Goal: Task Accomplishment & Management: Manage account settings

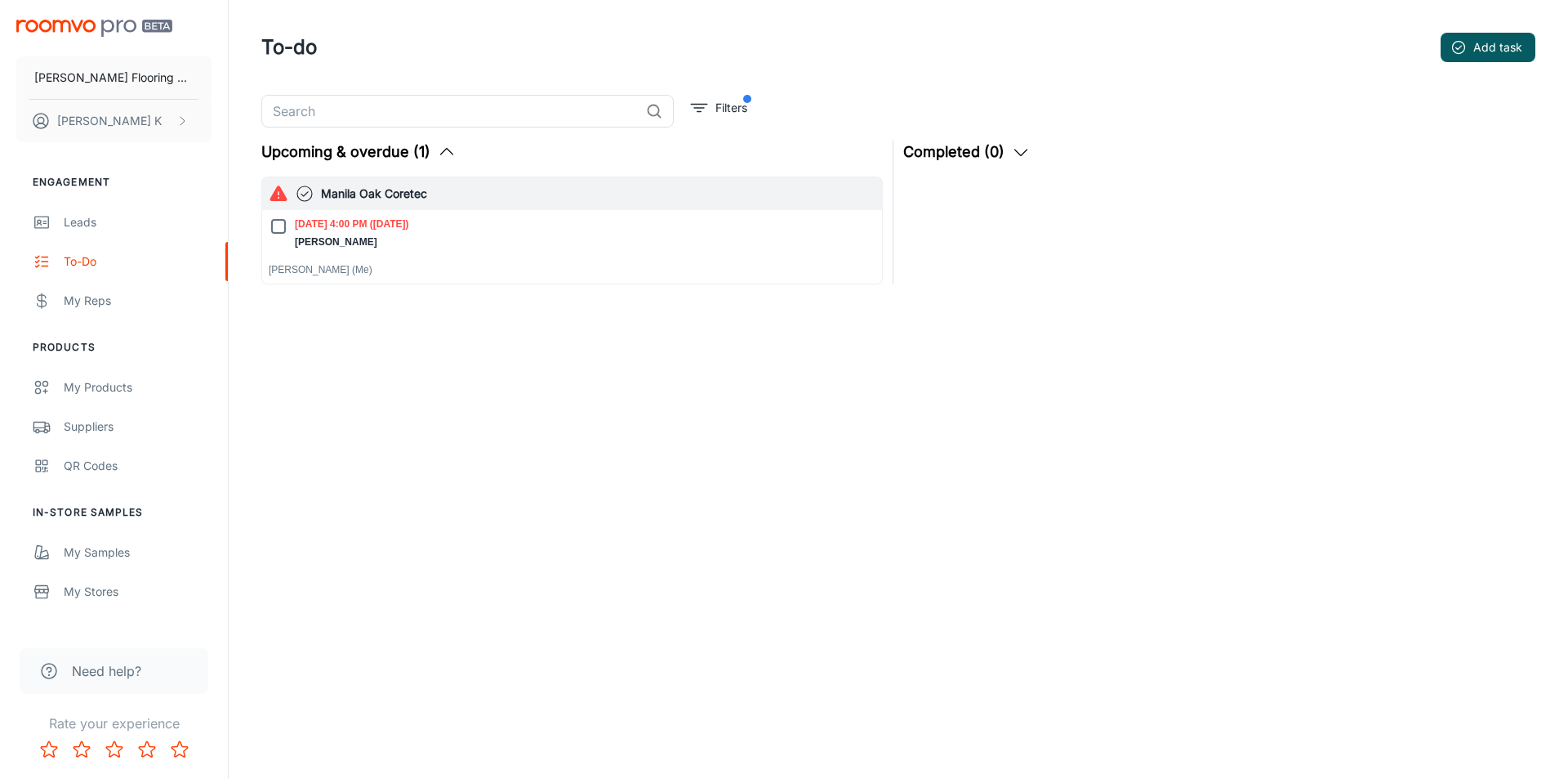
click at [323, 268] on p "[PERSON_NAME] (Me)" at bounding box center [572, 269] width 607 height 14
click at [496, 220] on div "[DATE] 4:00 PM ([DATE]) [PERSON_NAME] [PERSON_NAME] (Me)" at bounding box center [572, 247] width 607 height 61
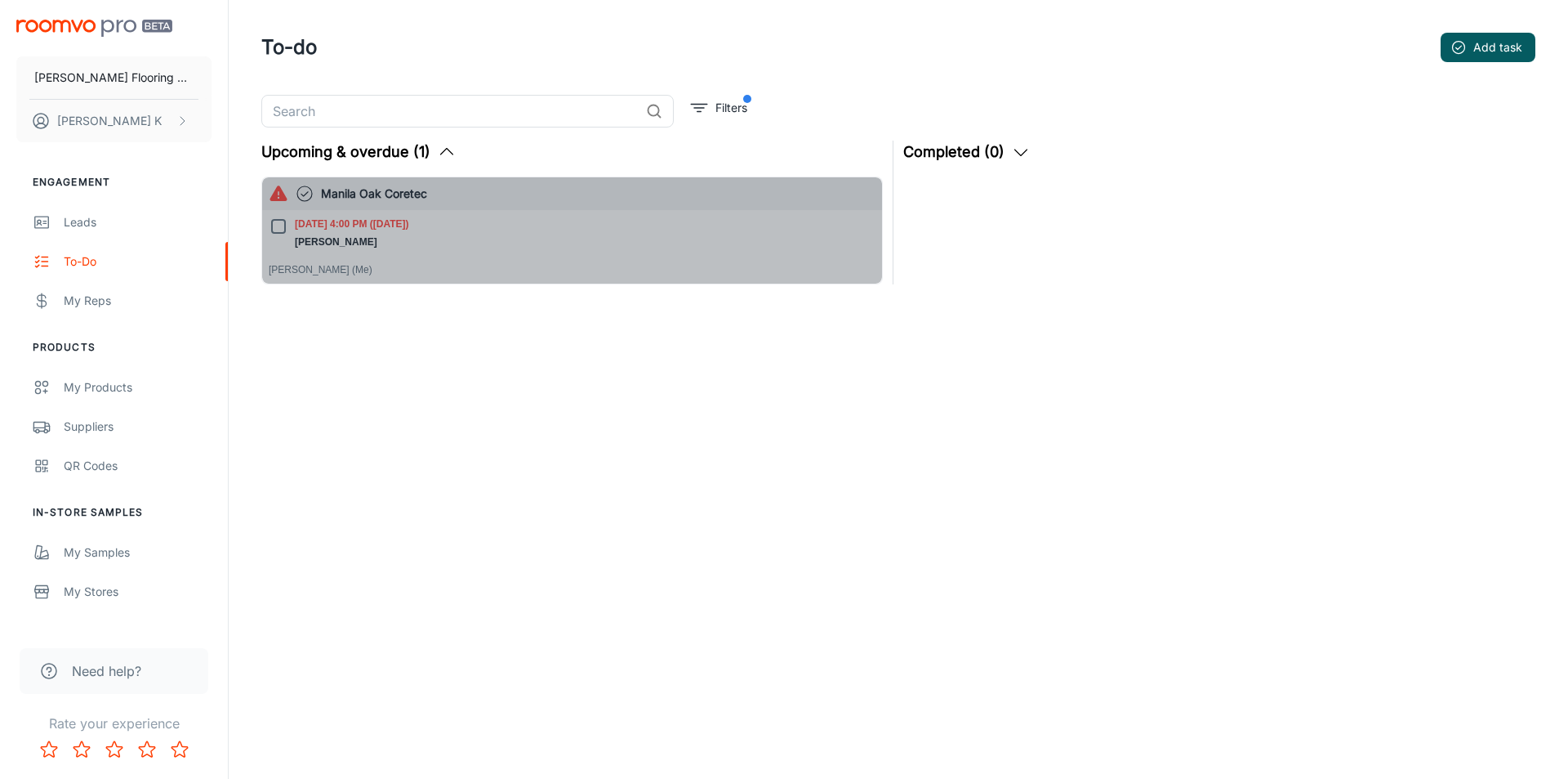
click at [354, 226] on p "[DATE] 4:00 PM ([DATE])" at bounding box center [352, 224] width 114 height 14
click at [288, 226] on input "Aug 6, 2025, 4:00 PM (4 days ago) Brian Bell" at bounding box center [278, 227] width 20 height 20
checkbox input "true"
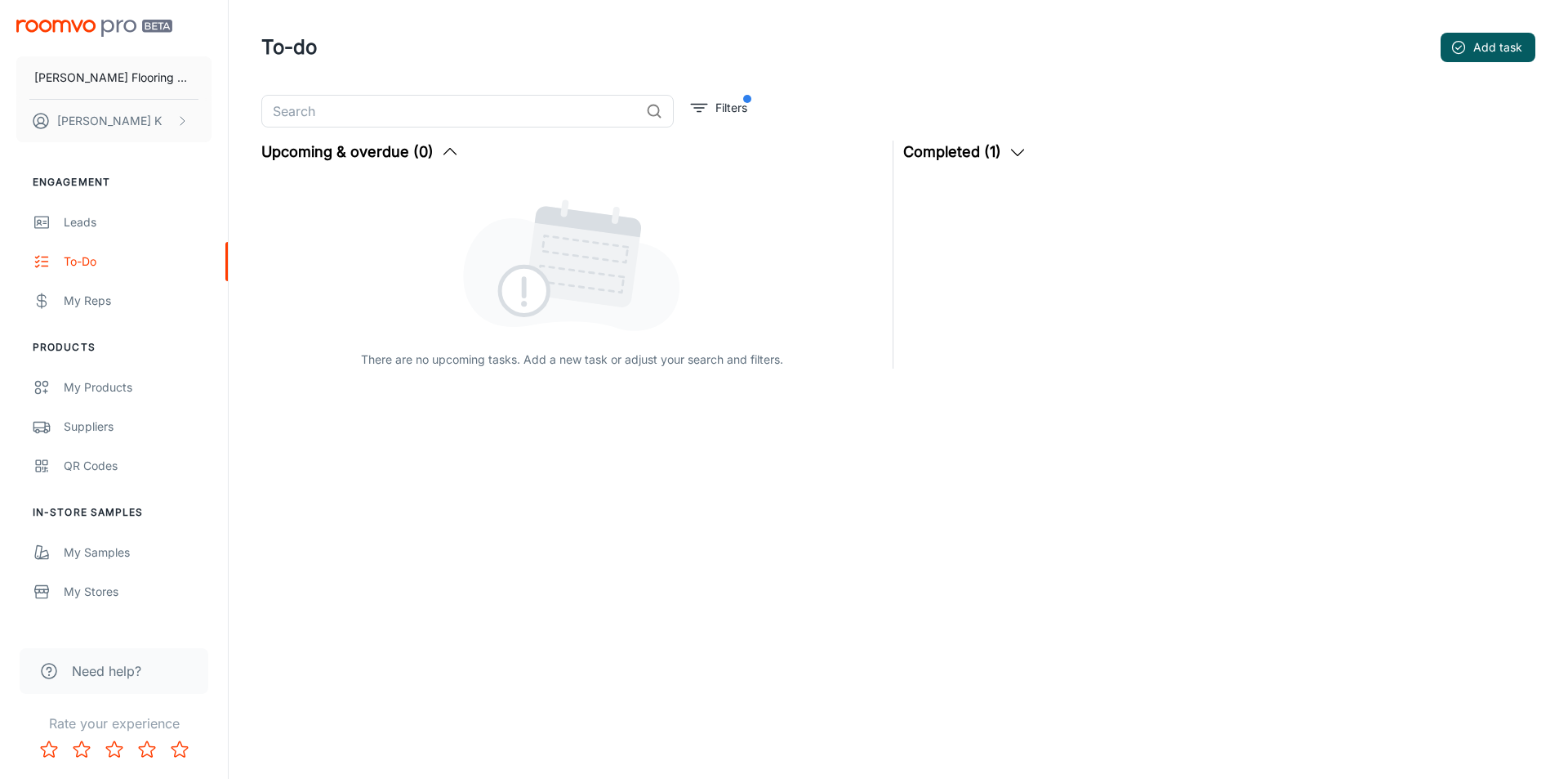
click at [309, 198] on div "There are no upcoming tasks. Add a new task or adjust your search and filters." at bounding box center [572, 272] width 622 height 192
click at [92, 231] on link "Leads" at bounding box center [114, 222] width 228 height 39
click at [1000, 153] on button "Completed (1)" at bounding box center [965, 153] width 124 height 23
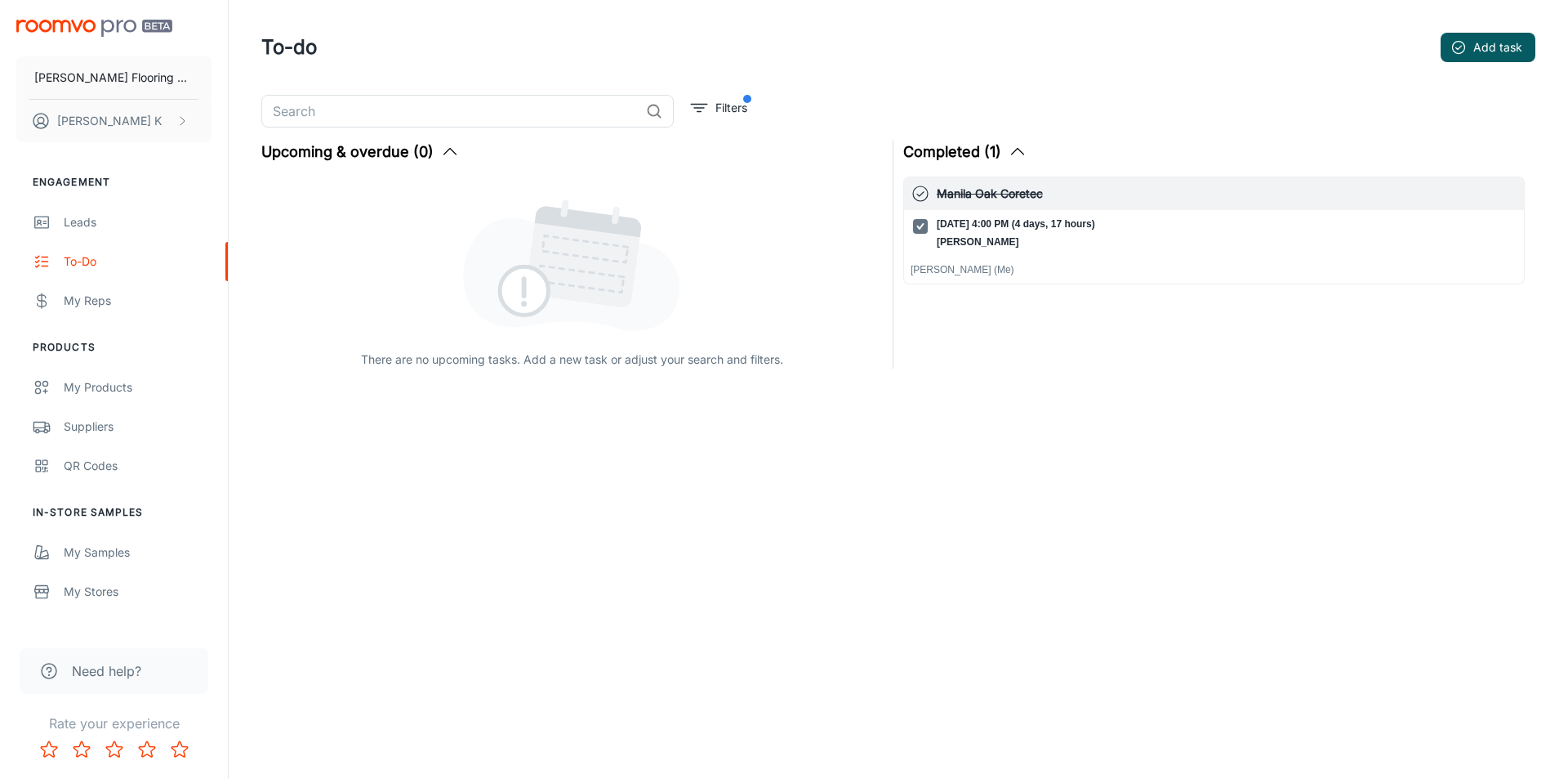
click at [915, 223] on input "[DATE] 4:00 PM (4 days, 17 hours) [PERSON_NAME]" at bounding box center [920, 227] width 20 height 20
checkbox input "false"
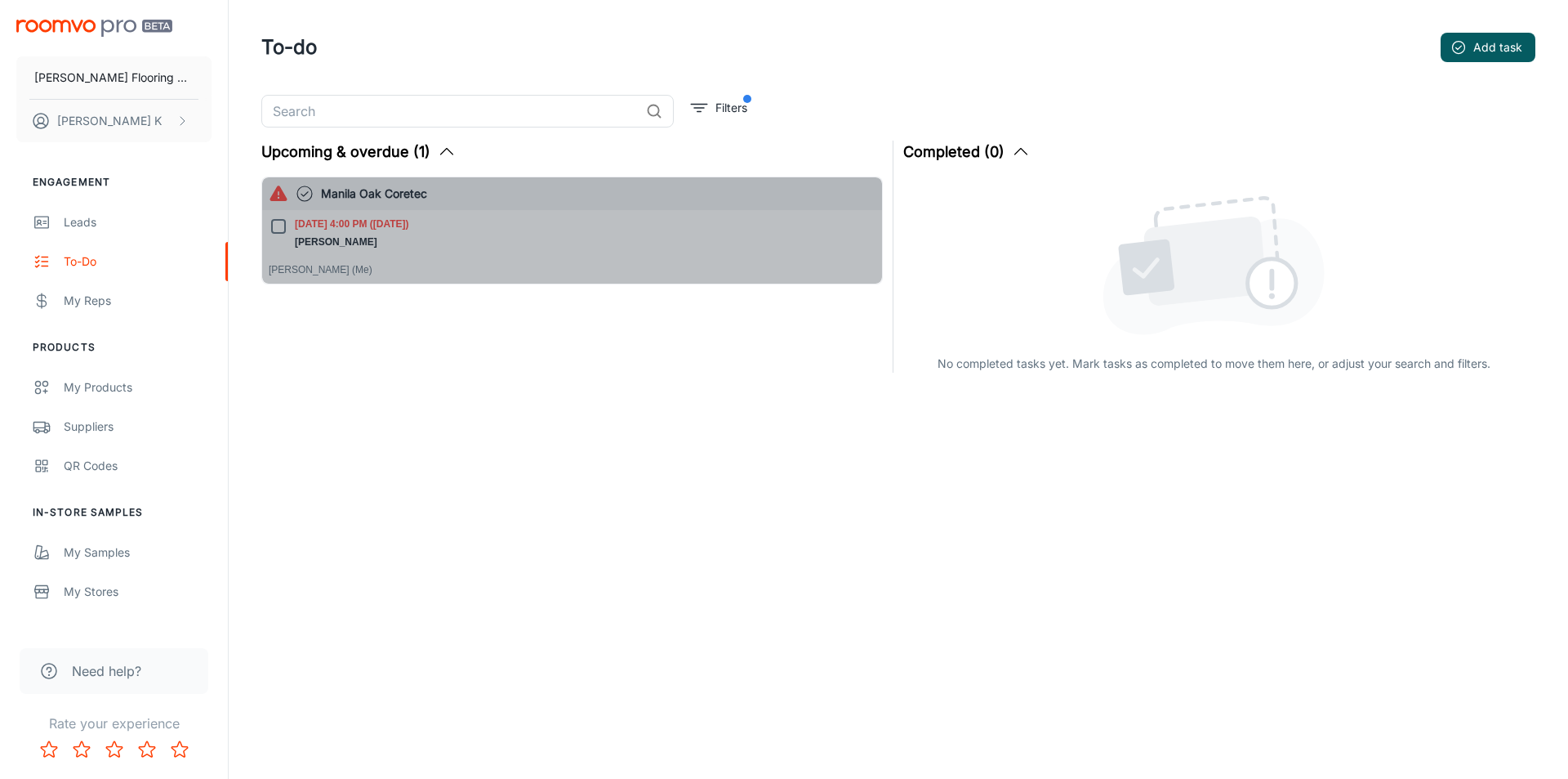
click at [408, 197] on h6 "Manila Oak Coretec" at bounding box center [598, 194] width 555 height 18
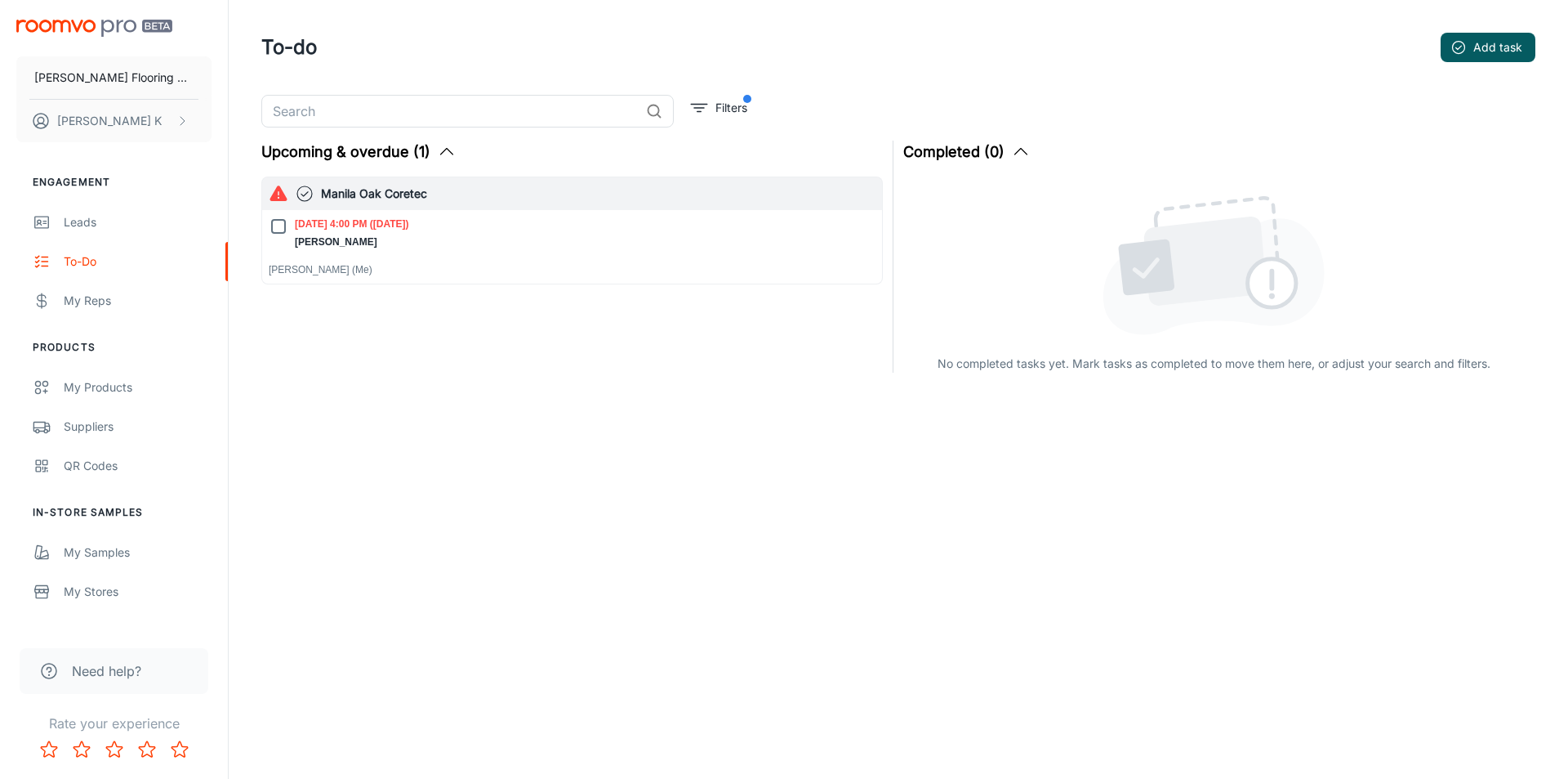
click at [342, 262] on p "[PERSON_NAME] (Me)" at bounding box center [572, 269] width 607 height 14
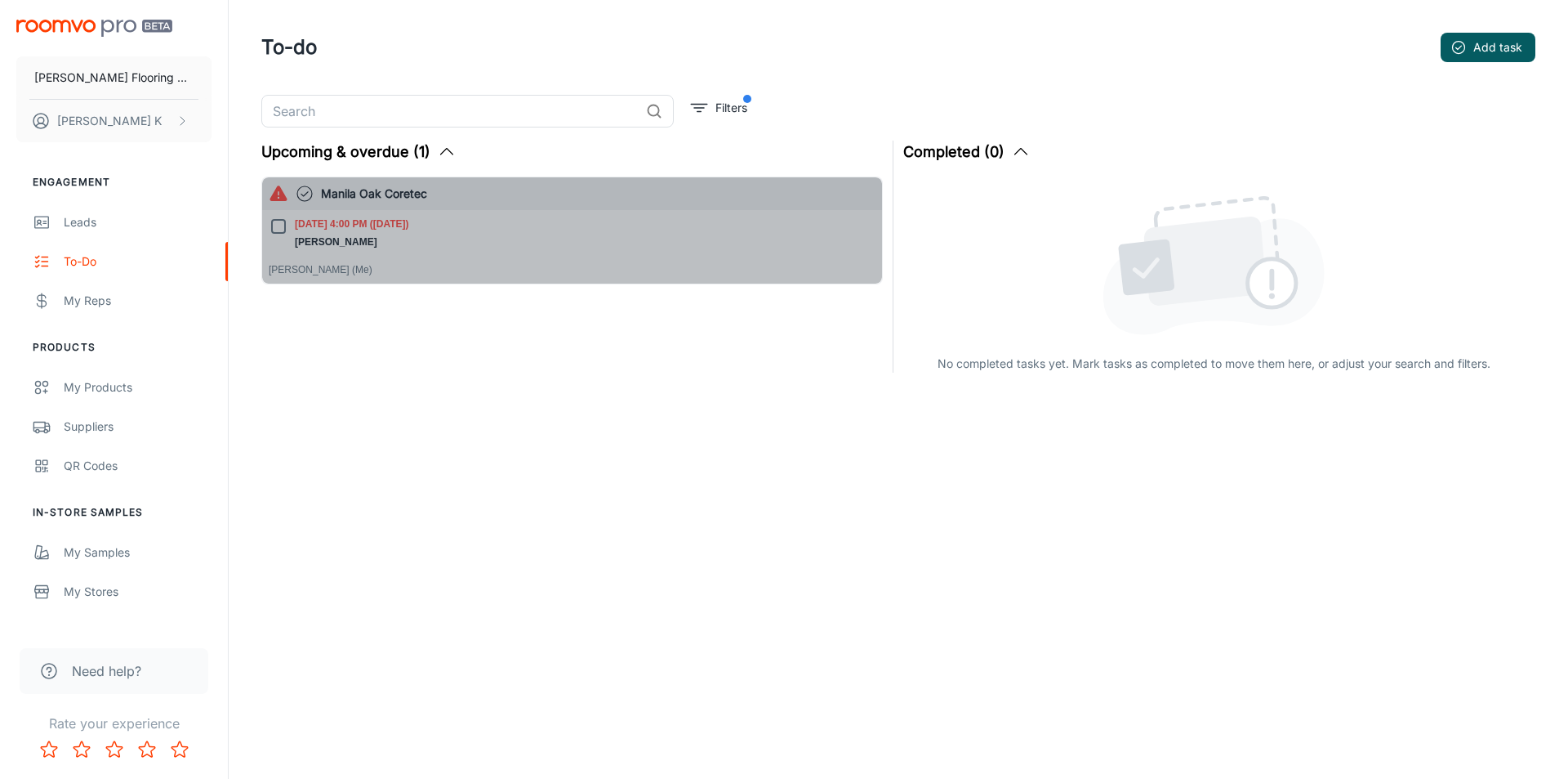
click at [344, 261] on div "[DATE] 4:00 PM ([DATE]) [PERSON_NAME] [PERSON_NAME] (Me)" at bounding box center [572, 247] width 607 height 61
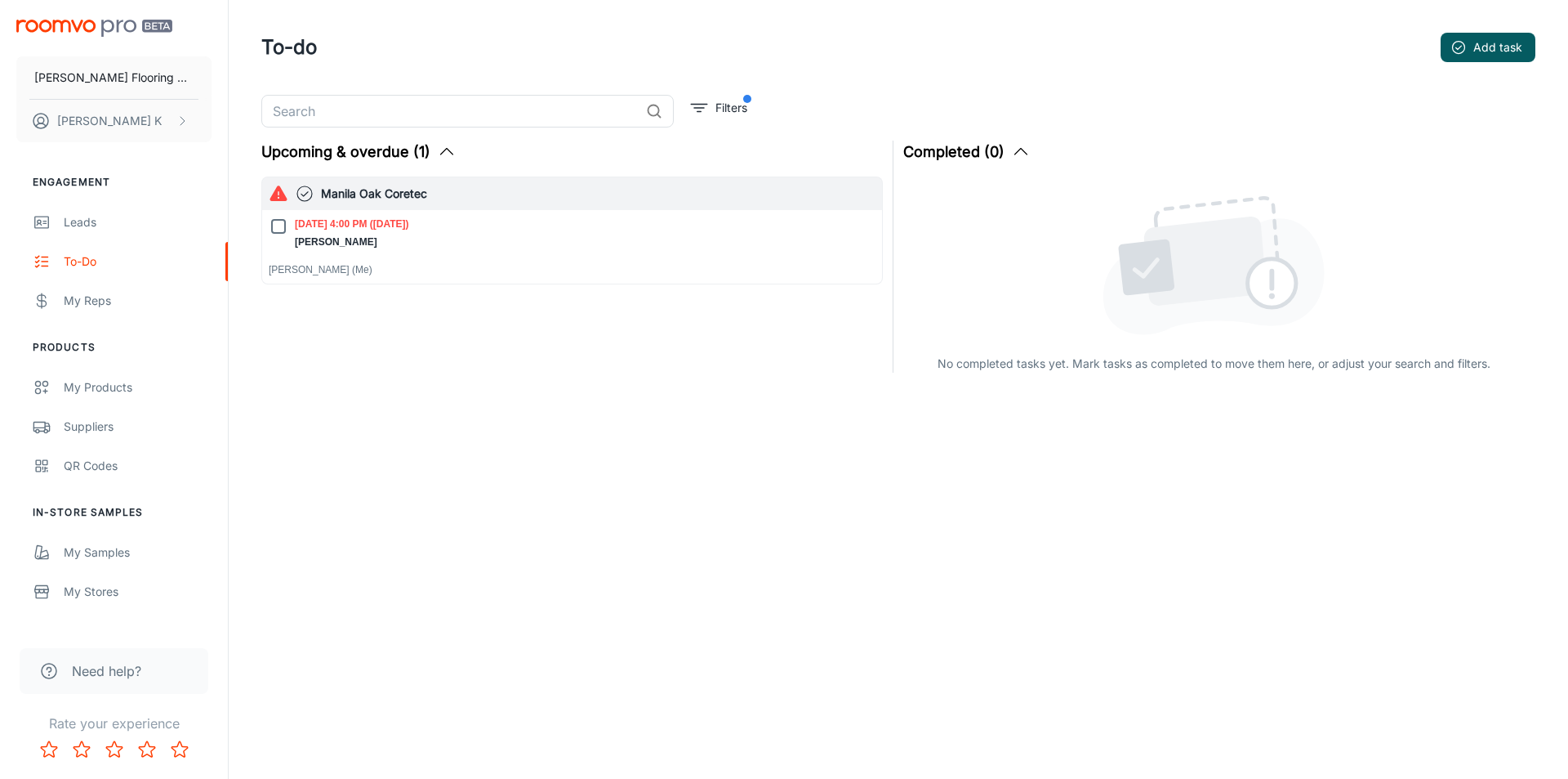
drag, startPoint x: 353, startPoint y: 219, endPoint x: 293, endPoint y: 321, distance: 118.3
click at [293, 321] on div "Upcoming & overdue (1) Warning Manila Oak Coretec [DATE] 4:00 PM ([DATE]) [PERS…" at bounding box center [567, 252] width 631 height 242
click at [83, 219] on div "Leads" at bounding box center [137, 222] width 148 height 18
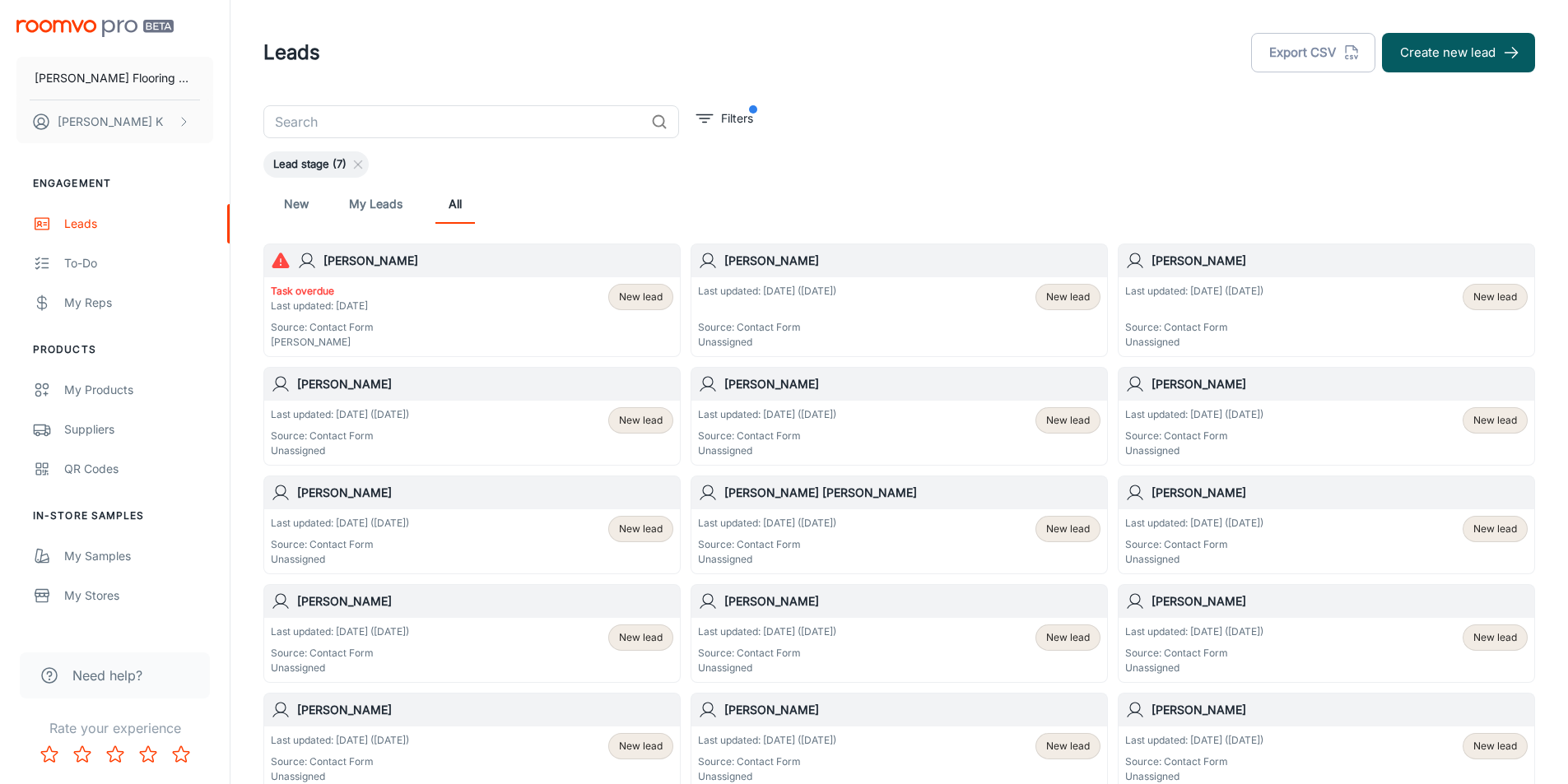
click at [343, 308] on p "Last updated: [DATE]" at bounding box center [322, 305] width 102 height 14
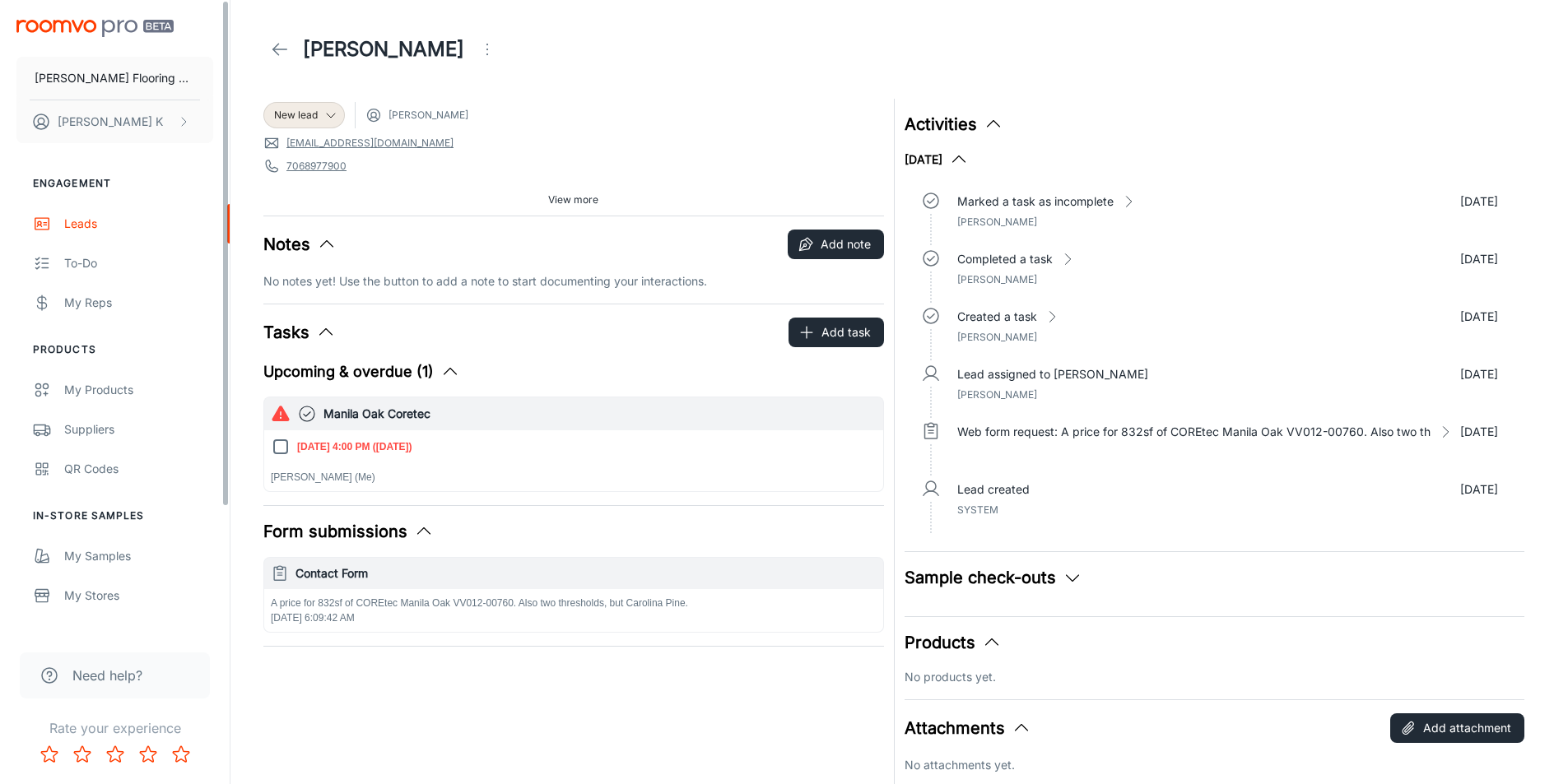
click at [291, 27] on header "[PERSON_NAME]" at bounding box center [899, 49] width 1311 height 99
click at [279, 54] on icon at bounding box center [279, 49] width 20 height 20
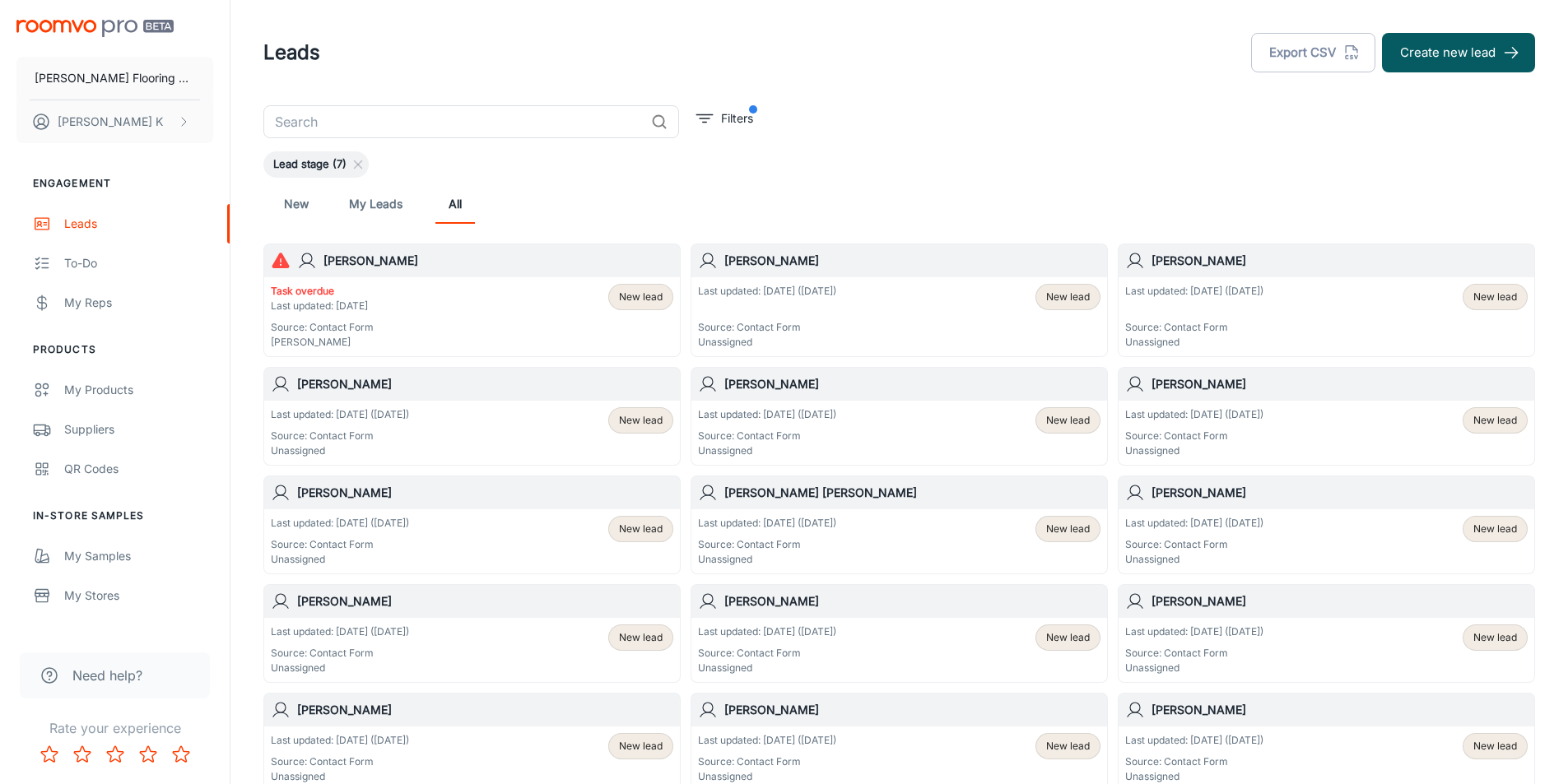
click at [1226, 418] on p "Last updated: [DATE] ([DATE])" at bounding box center [1194, 414] width 138 height 14
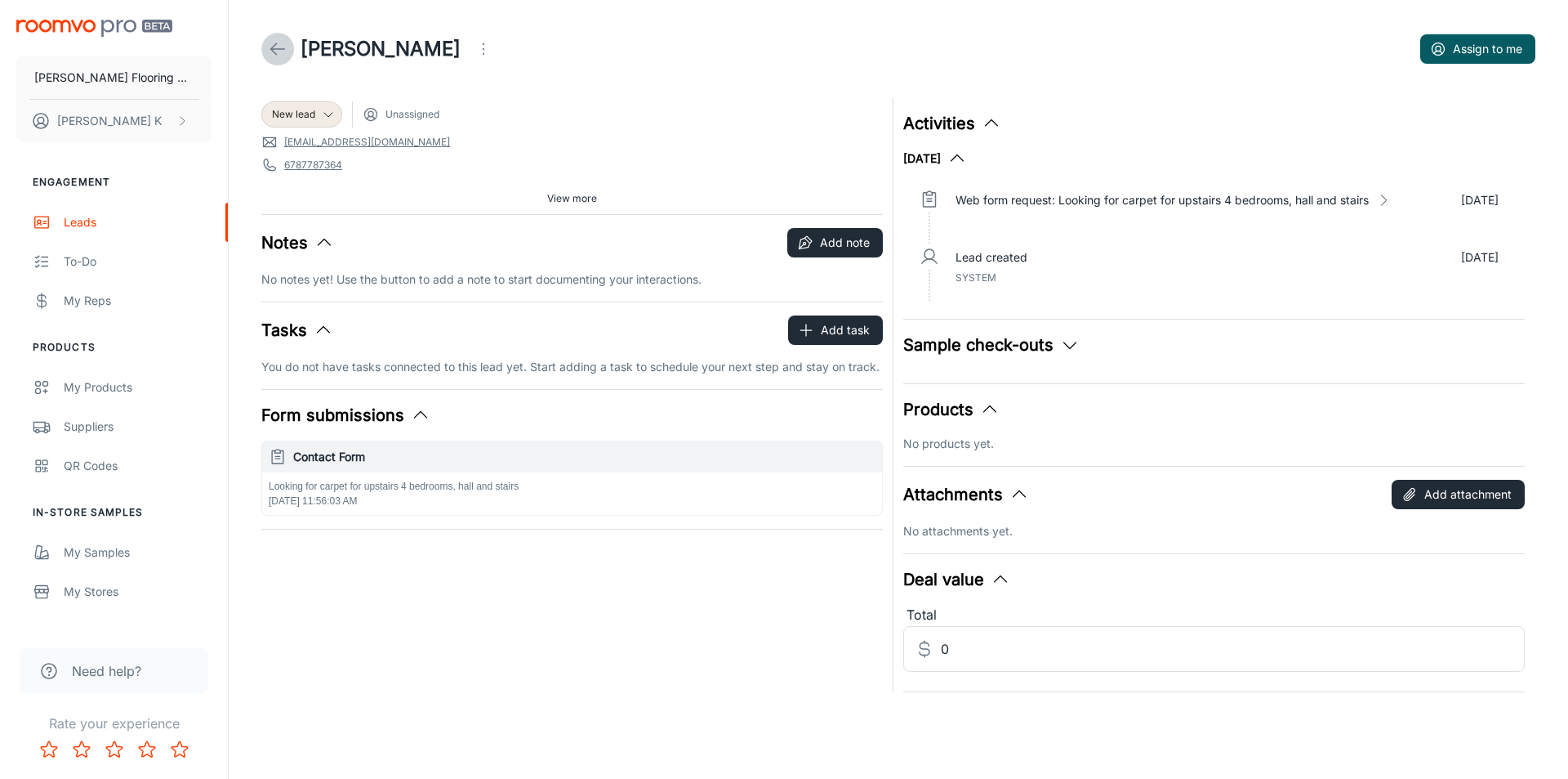
click at [268, 52] on icon at bounding box center [277, 49] width 20 height 20
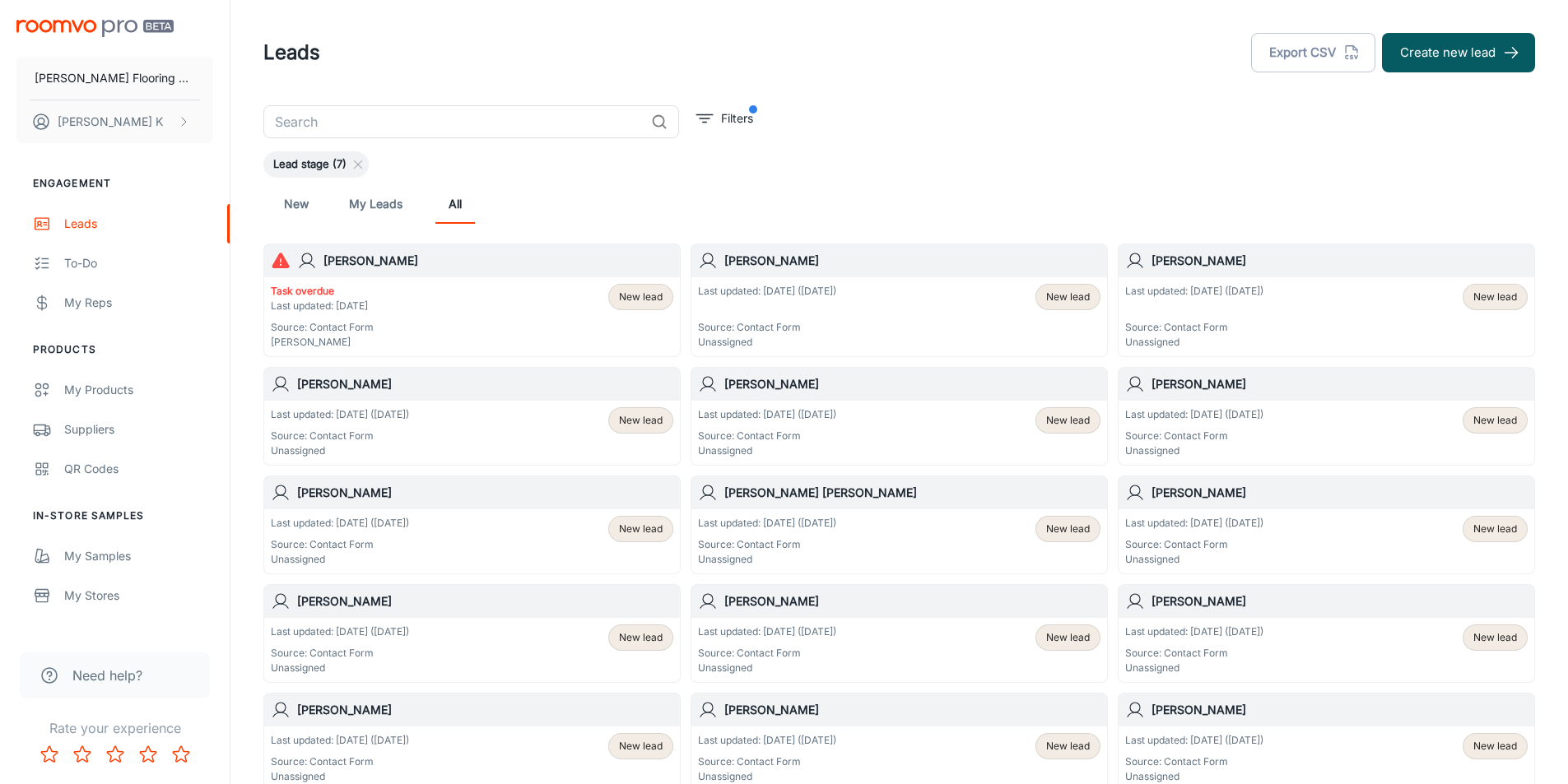
click at [749, 382] on h6 "[PERSON_NAME]" at bounding box center [912, 384] width 376 height 18
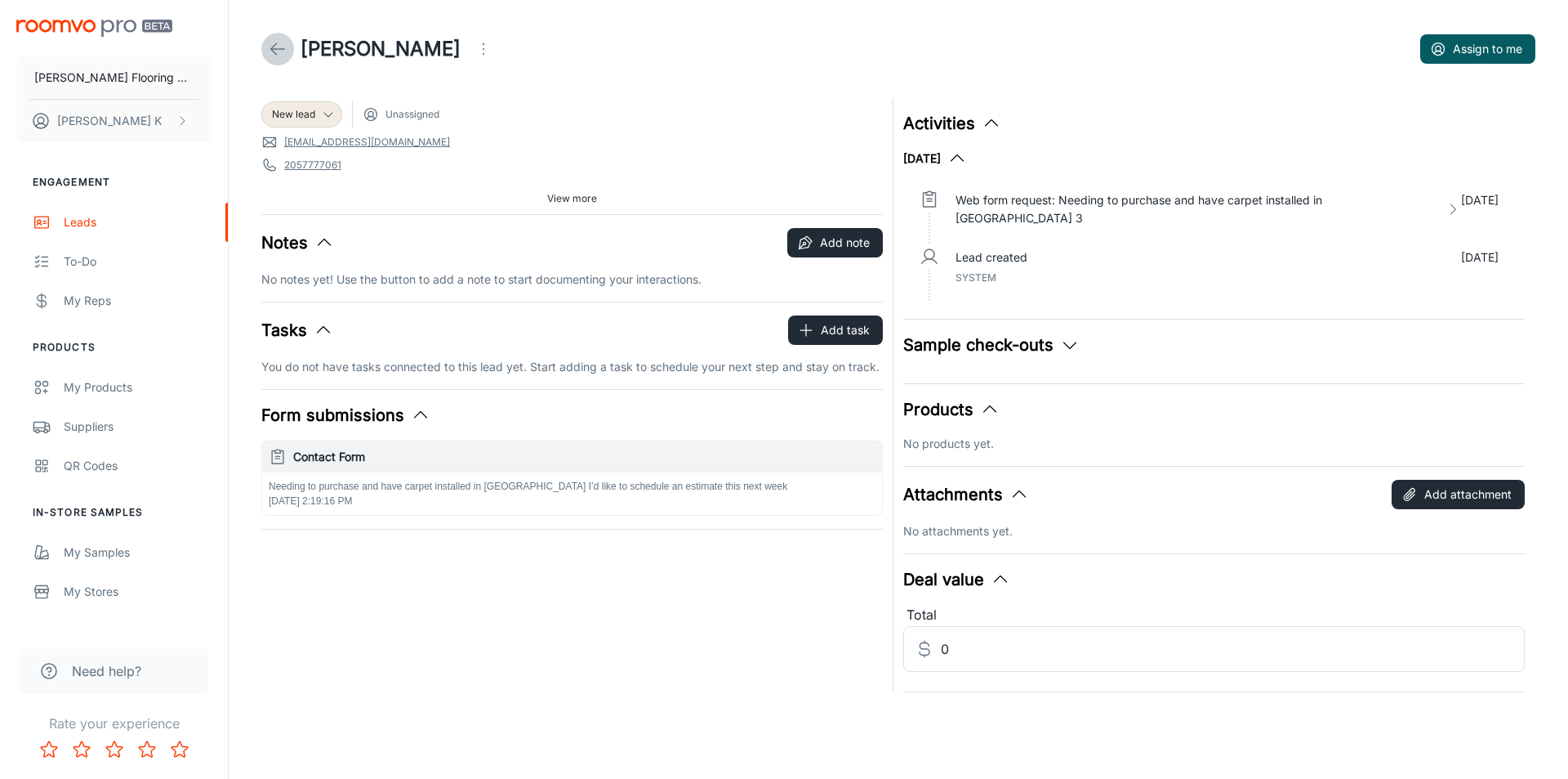
click at [268, 48] on icon at bounding box center [277, 49] width 20 height 20
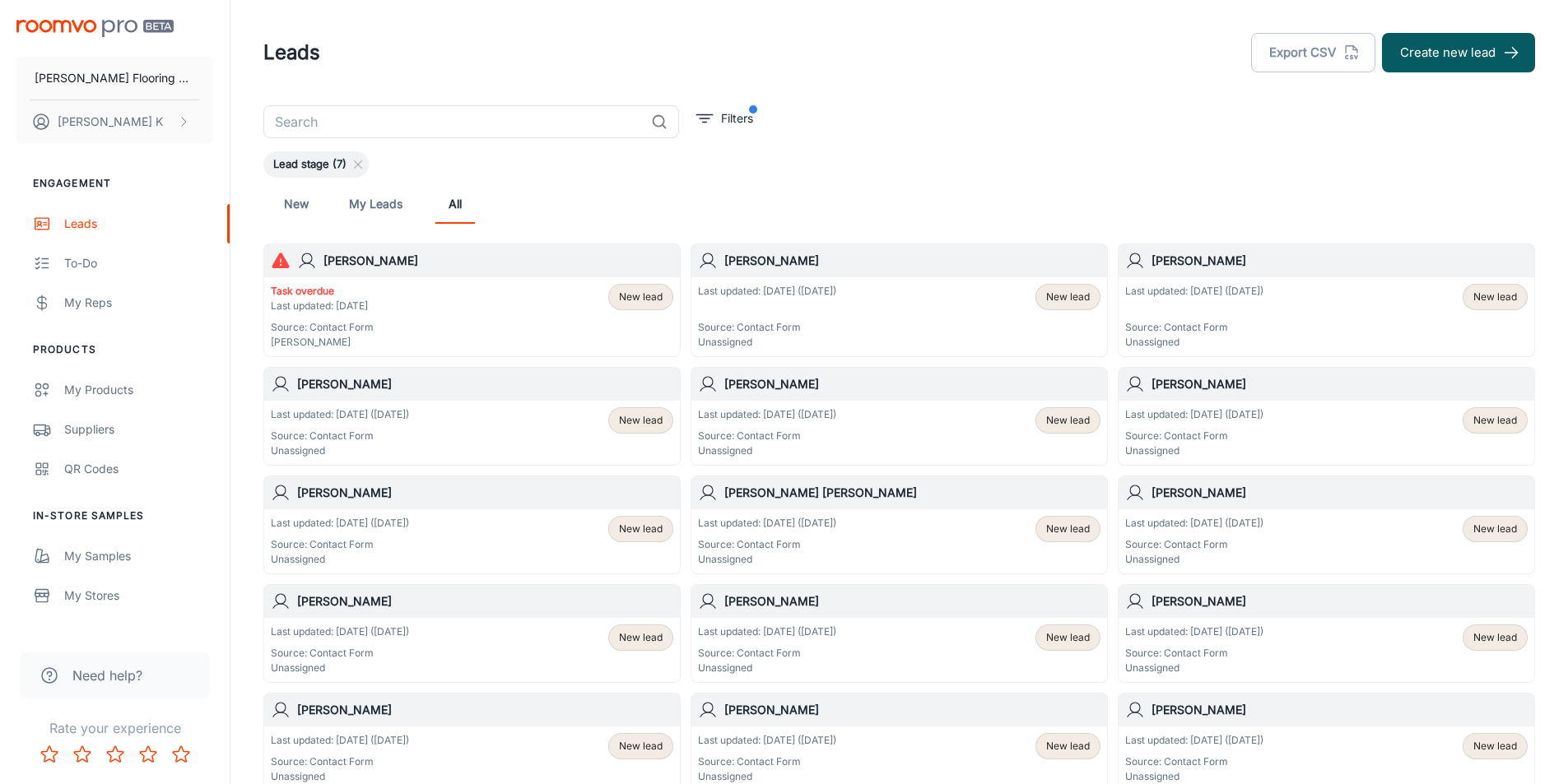
click at [338, 383] on h6 "[PERSON_NAME]" at bounding box center [485, 384] width 376 height 18
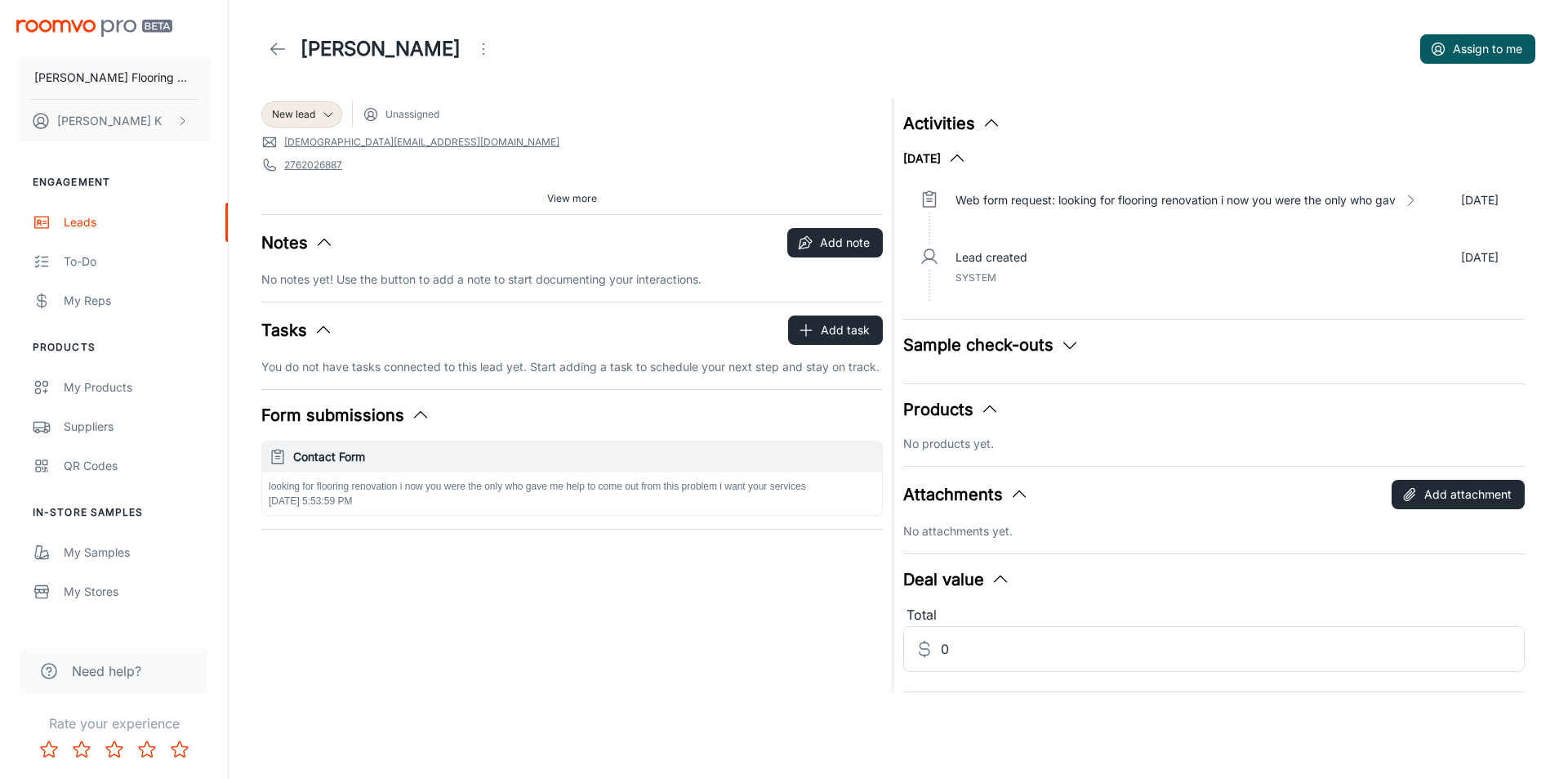
click at [274, 54] on icon at bounding box center [277, 49] width 20 height 20
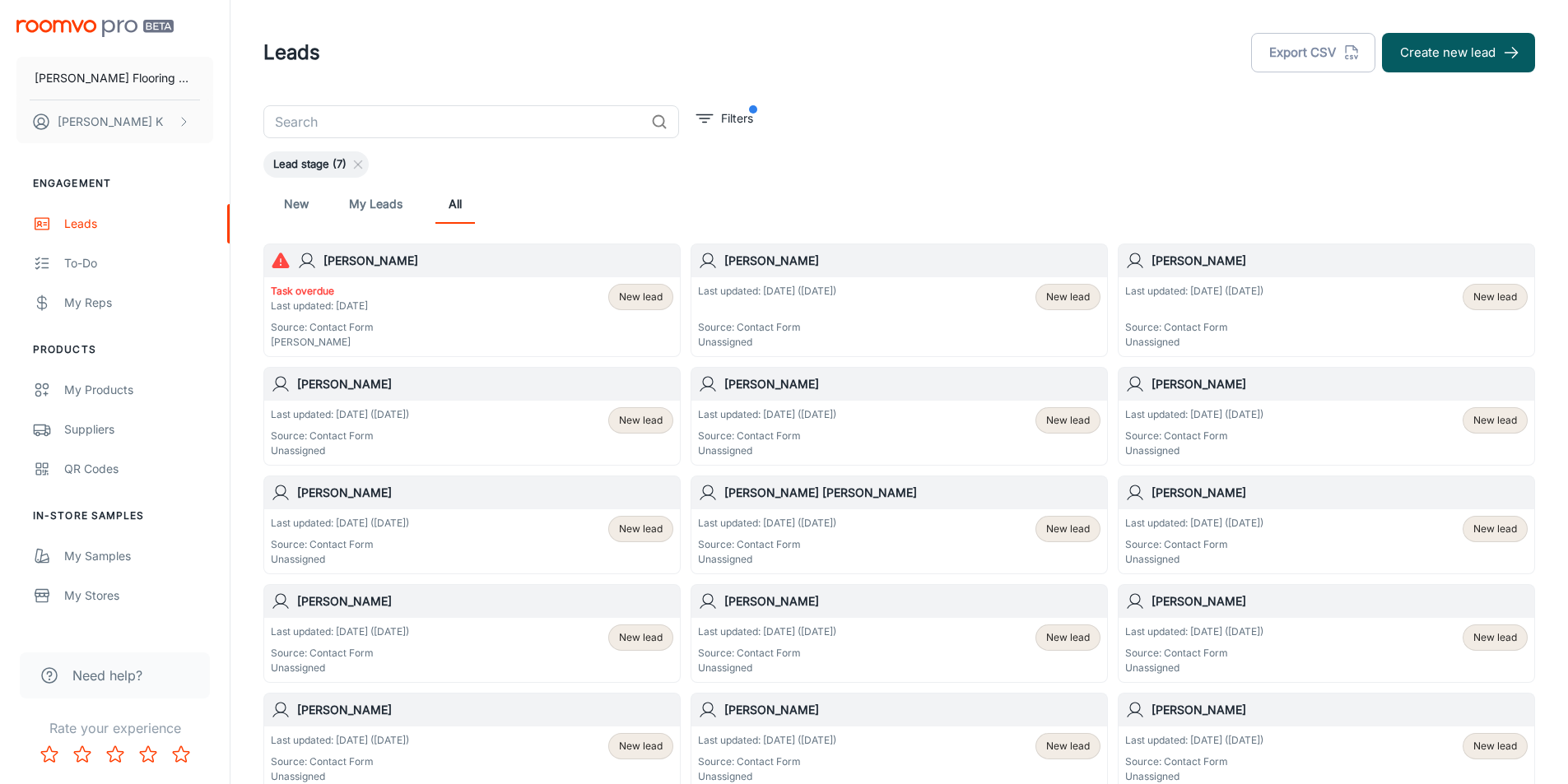
click at [1171, 297] on p "Last updated: [DATE] ([DATE])" at bounding box center [1194, 291] width 138 height 14
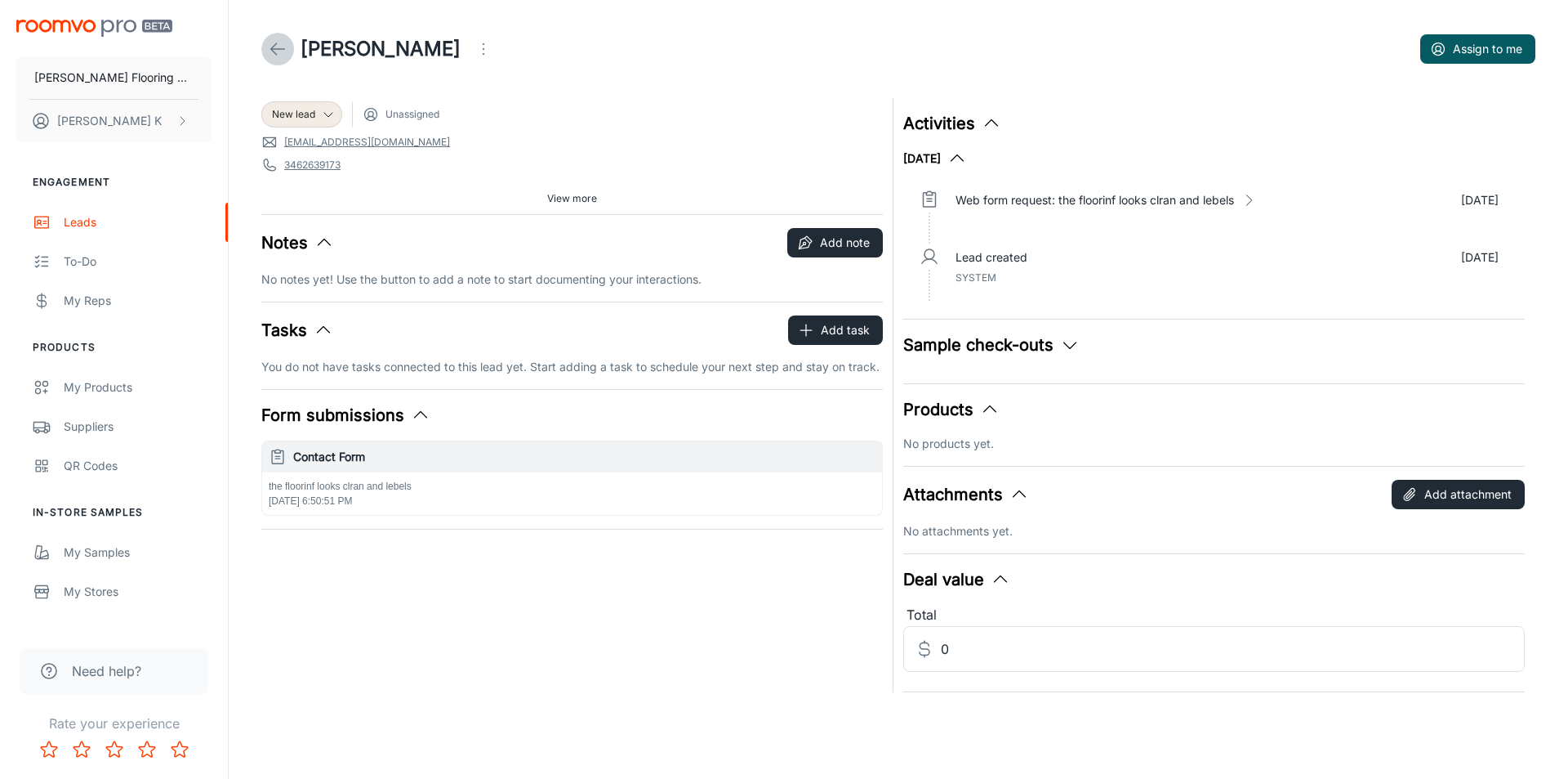
click at [283, 45] on icon at bounding box center [277, 49] width 20 height 20
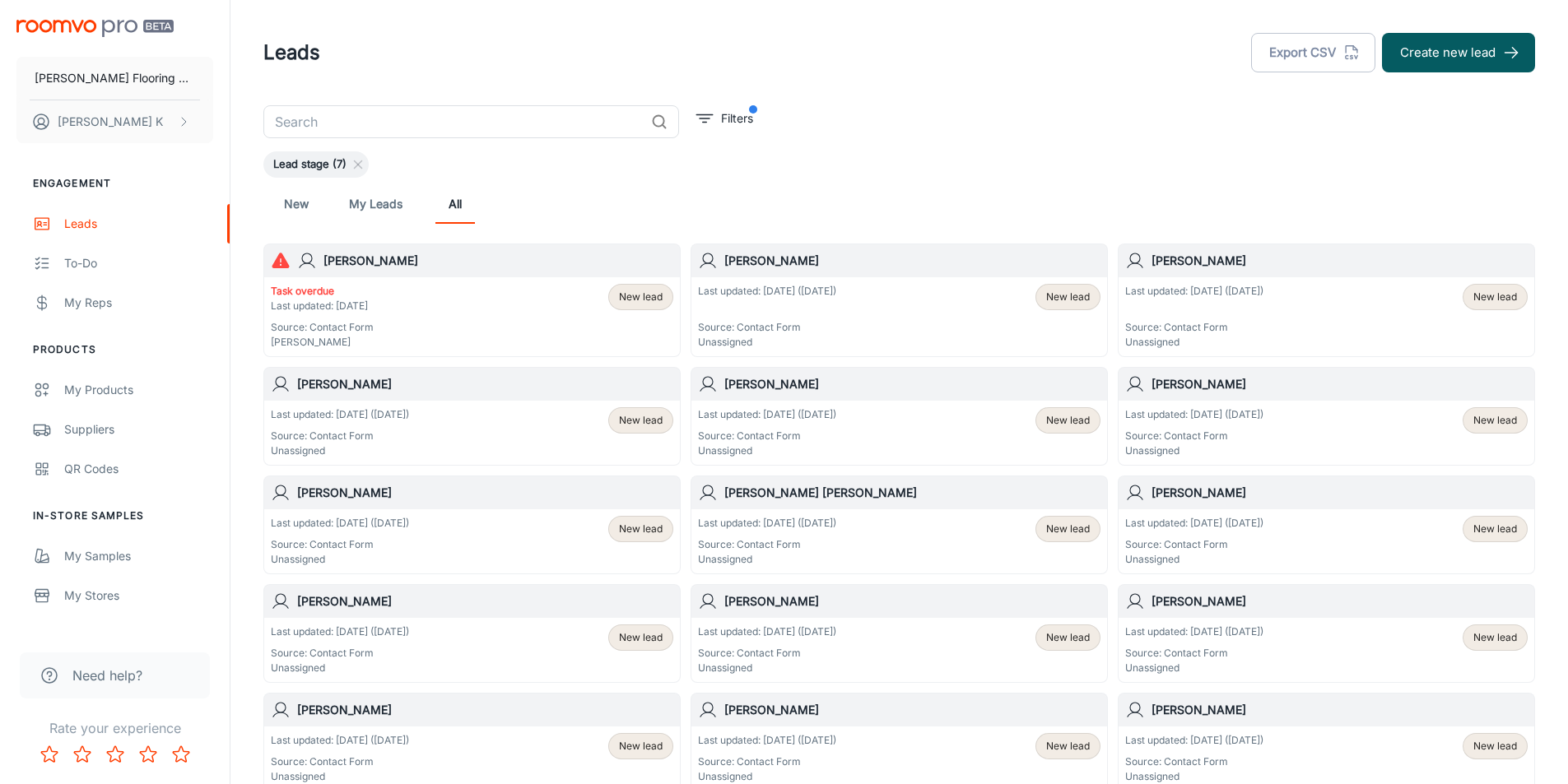
click at [799, 295] on p "Last updated: [DATE] ([DATE])" at bounding box center [767, 291] width 138 height 14
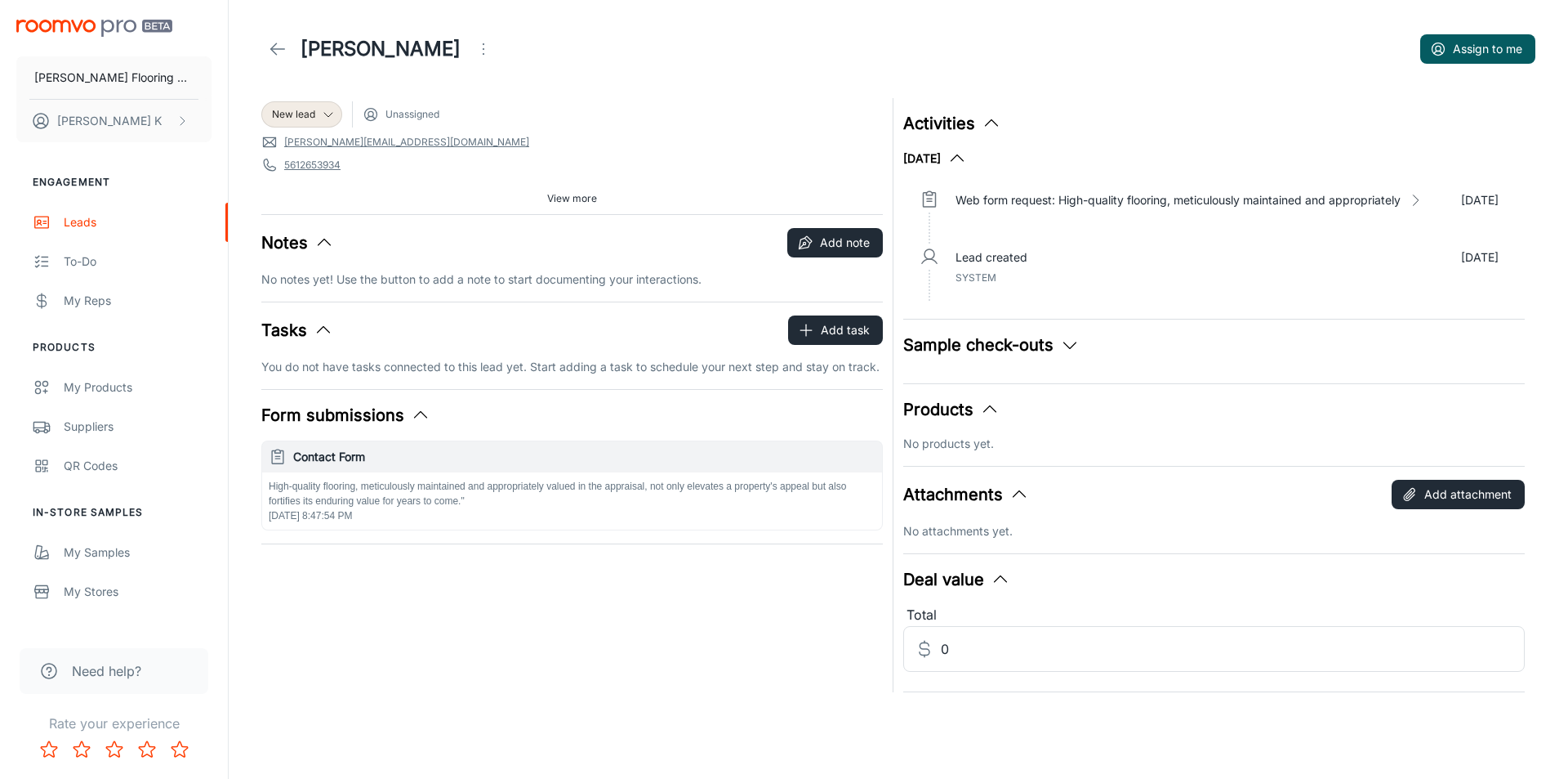
click at [267, 48] on link at bounding box center [277, 49] width 33 height 33
